Goal: Task Accomplishment & Management: Manage account settings

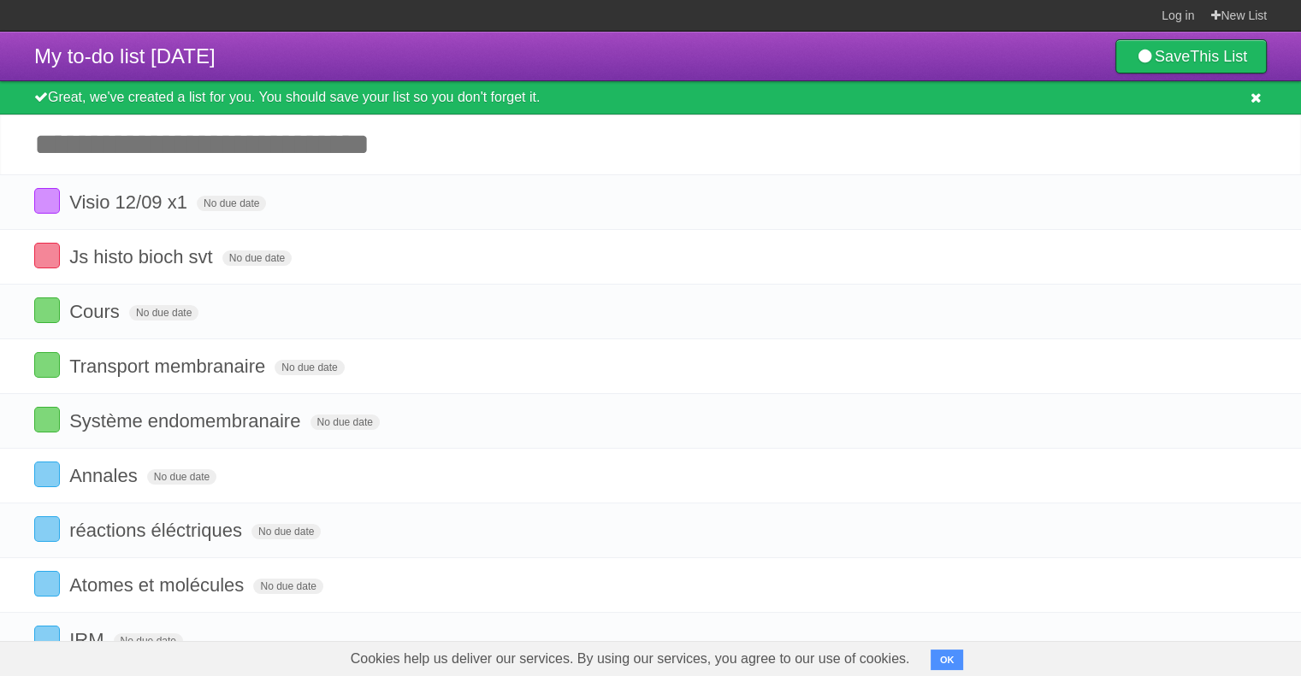
click at [1253, 95] on icon at bounding box center [1255, 98] width 11 height 15
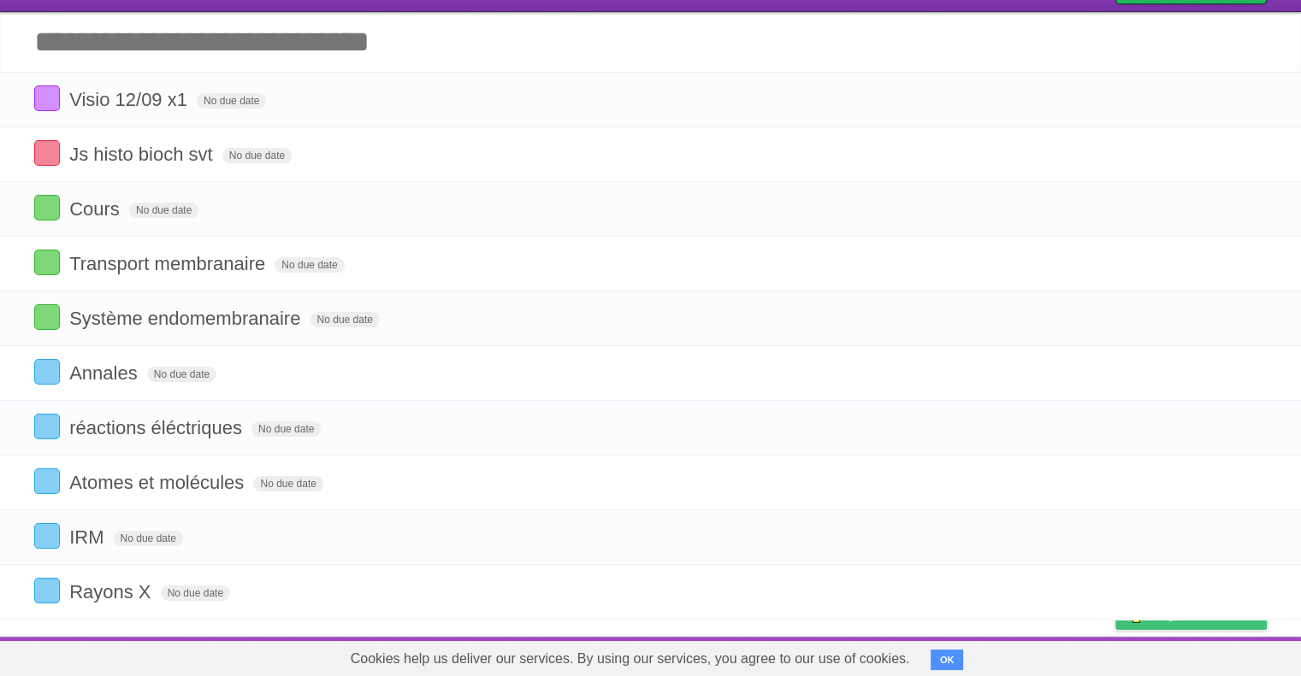
scroll to position [66, 0]
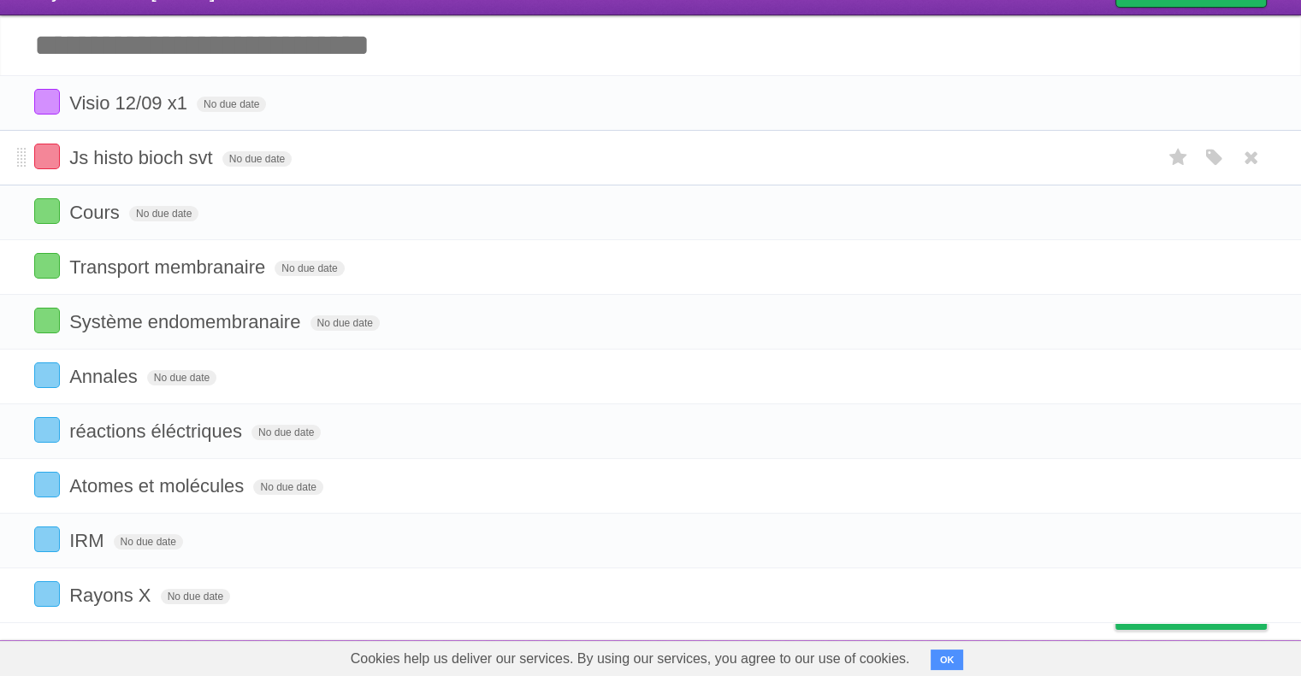
click at [907, 168] on form "Js histo bioch svt No due date White Red Blue Green Purple Orange" at bounding box center [650, 158] width 1232 height 28
click at [914, 164] on form "Js histo bioch svt No due date White Red Blue Green Purple Orange" at bounding box center [650, 158] width 1232 height 28
drag, startPoint x: 530, startPoint y: 168, endPoint x: 382, endPoint y: 475, distance: 340.8
click at [382, 475] on form "Atomes et molécules No due date White Red Blue Green Purple Orange" at bounding box center [650, 486] width 1232 height 28
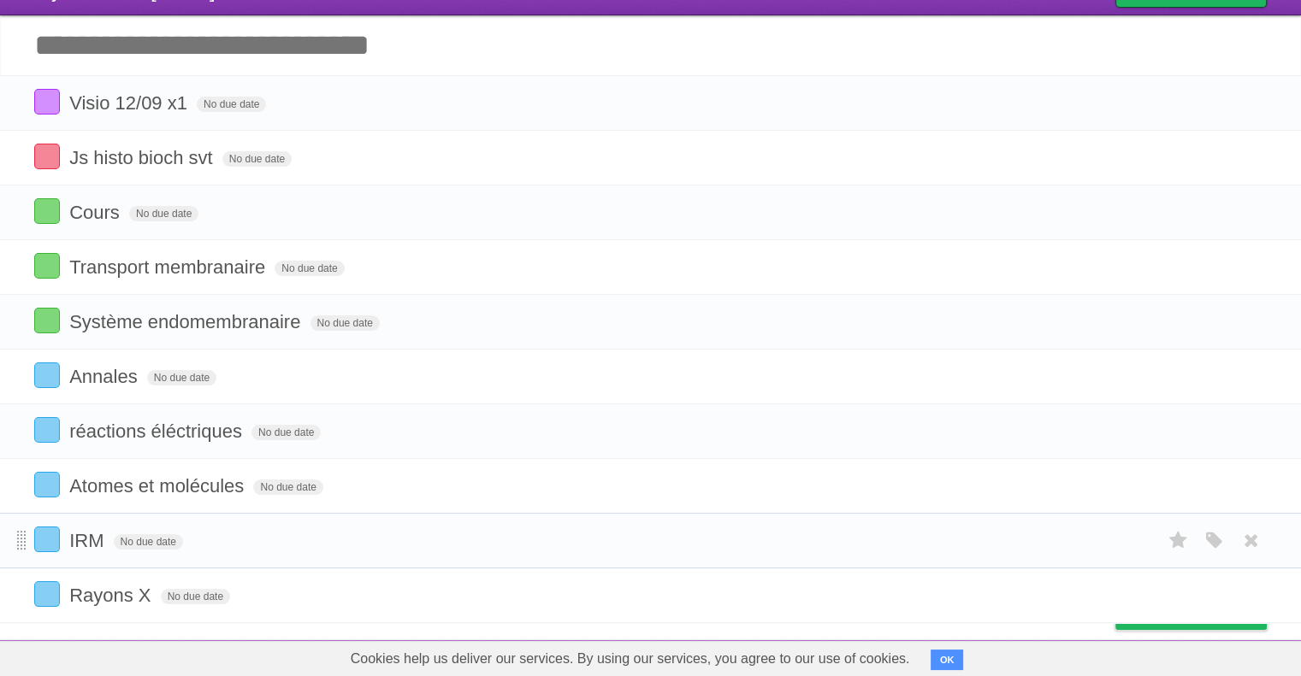
scroll to position [15, 0]
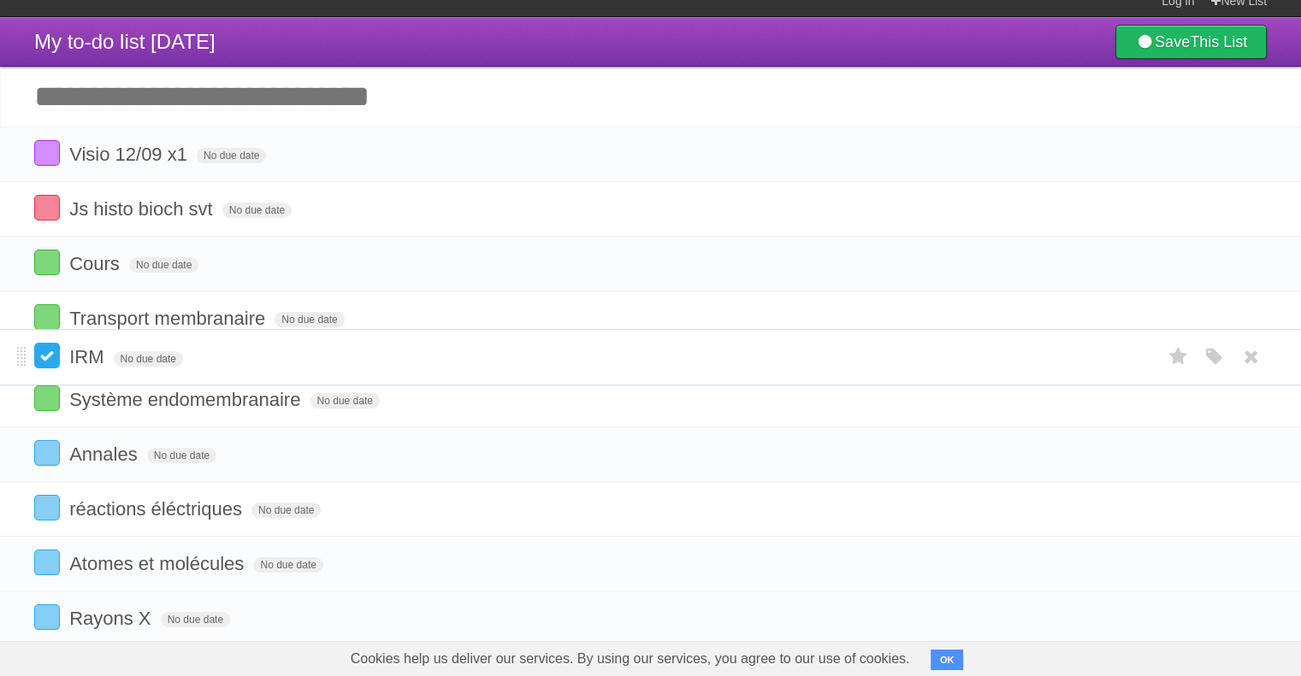
drag, startPoint x: 21, startPoint y: 529, endPoint x: 35, endPoint y: 348, distance: 181.9
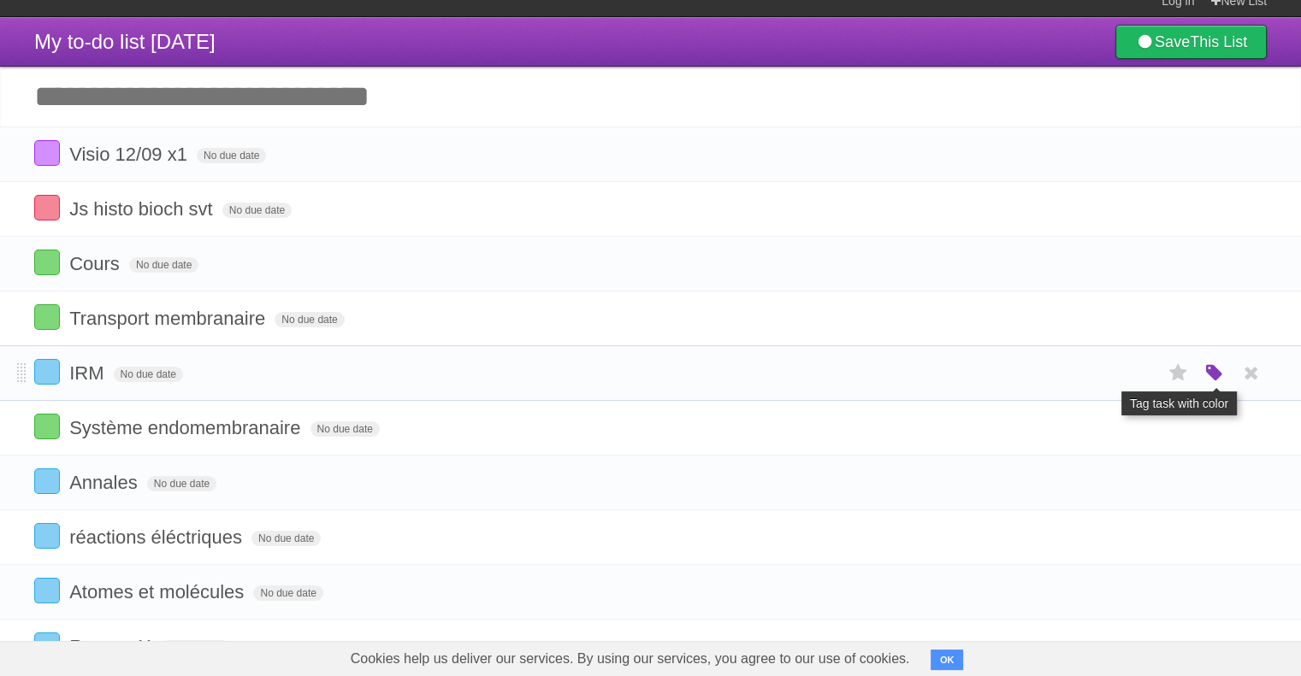
click at [1214, 368] on icon "button" at bounding box center [1214, 374] width 24 height 22
click at [1090, 372] on label "Green" at bounding box center [1093, 372] width 19 height 19
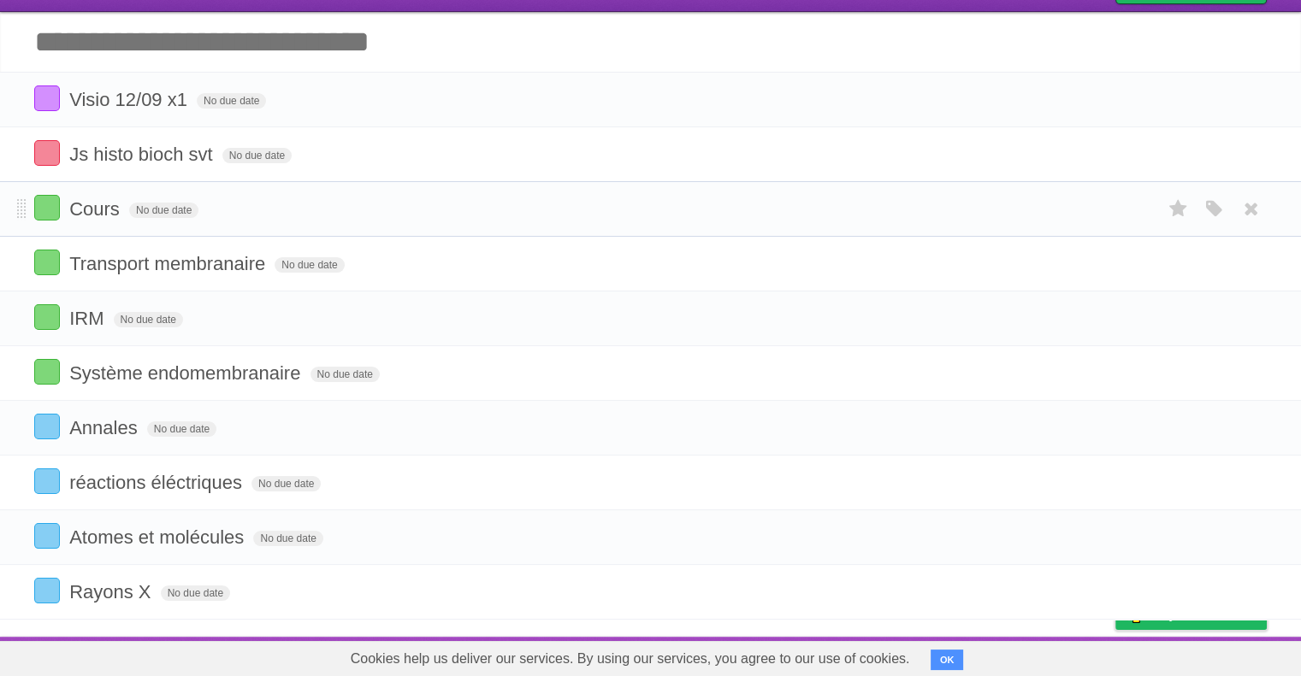
click at [1128, 190] on li "Cours No due date White Red Blue Green Purple Orange" at bounding box center [650, 209] width 1301 height 56
click at [41, 425] on label at bounding box center [47, 427] width 26 height 26
click at [40, 589] on label at bounding box center [47, 591] width 26 height 26
click at [22, 584] on span at bounding box center [21, 592] width 9 height 21
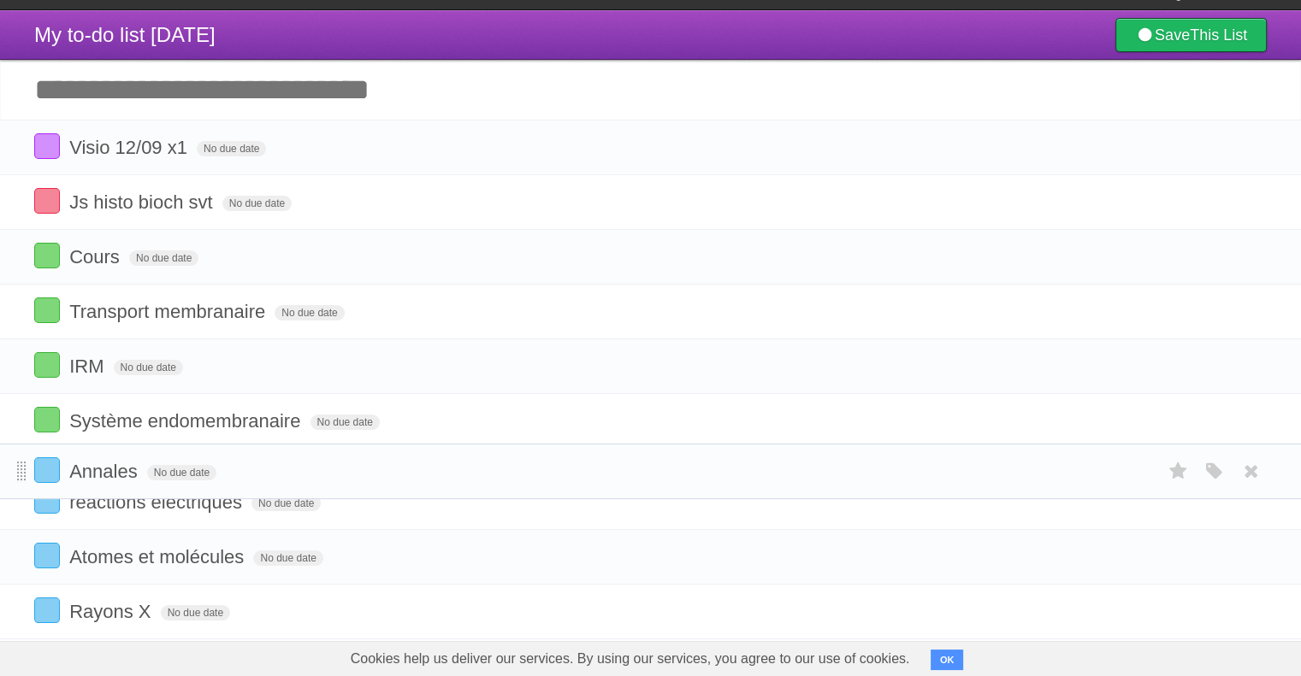
drag, startPoint x: 22, startPoint y: 584, endPoint x: 20, endPoint y: 466, distance: 118.0
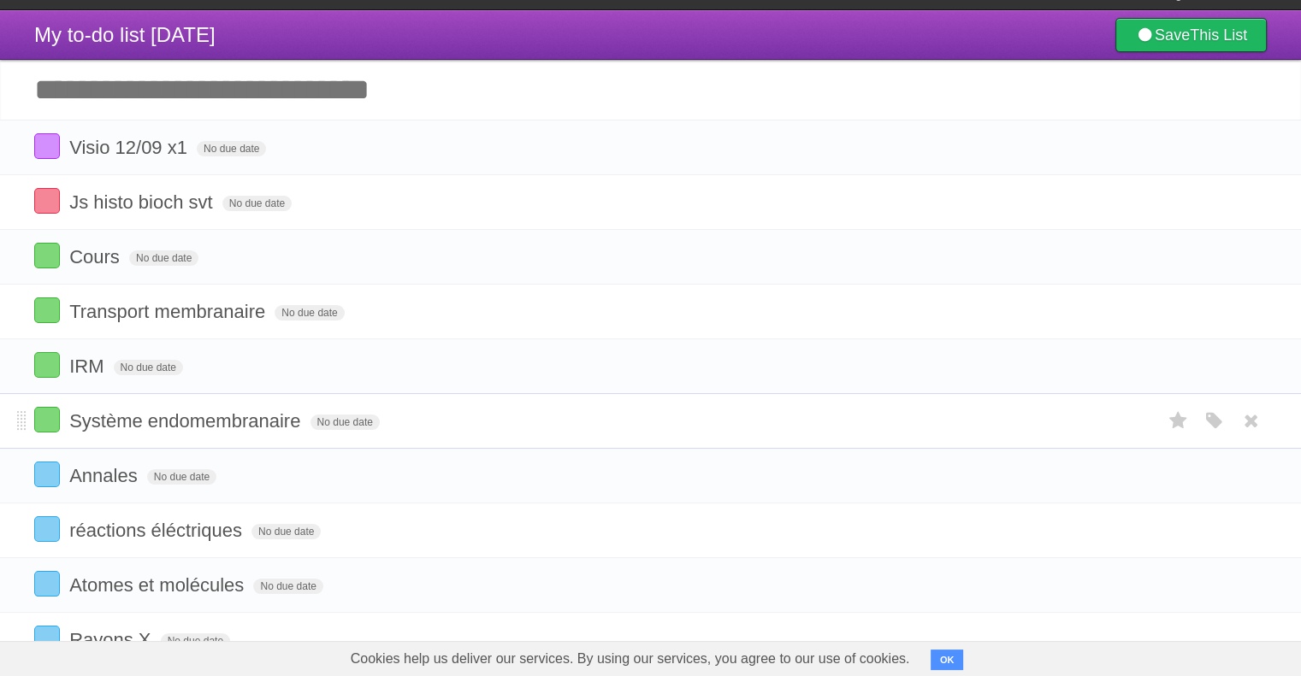
scroll to position [69, 0]
